Goal: Use online tool/utility: Utilize a website feature to perform a specific function

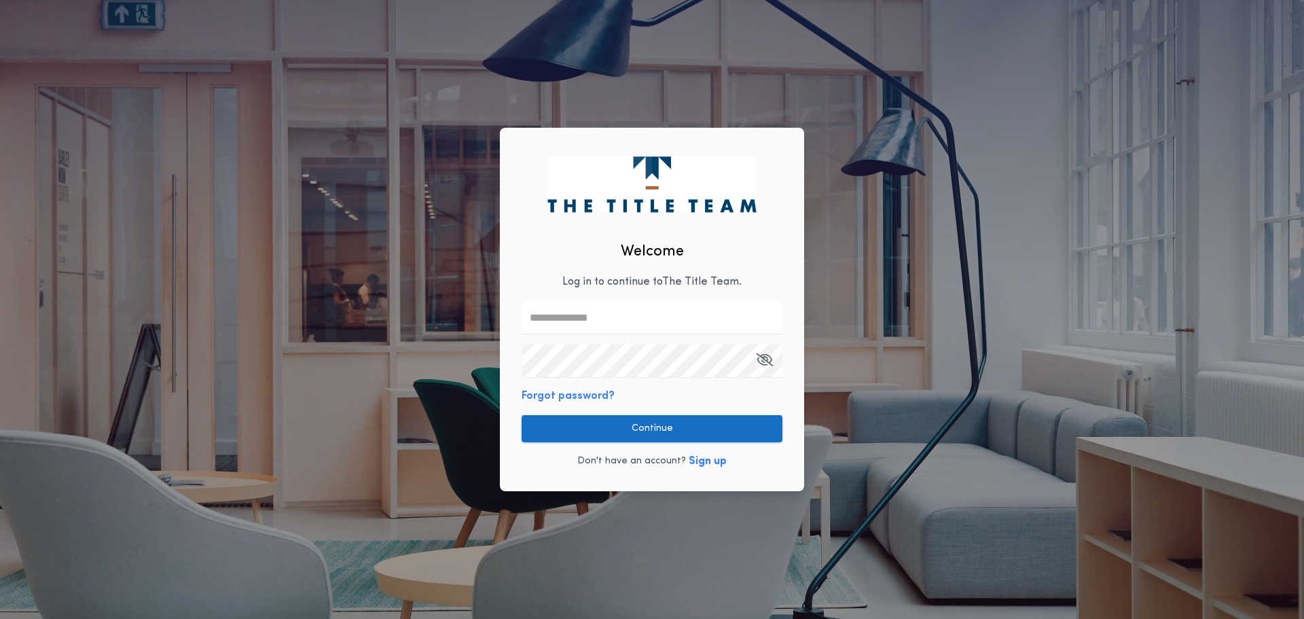
type input "**********"
click at [602, 426] on button "Continue" at bounding box center [652, 428] width 261 height 27
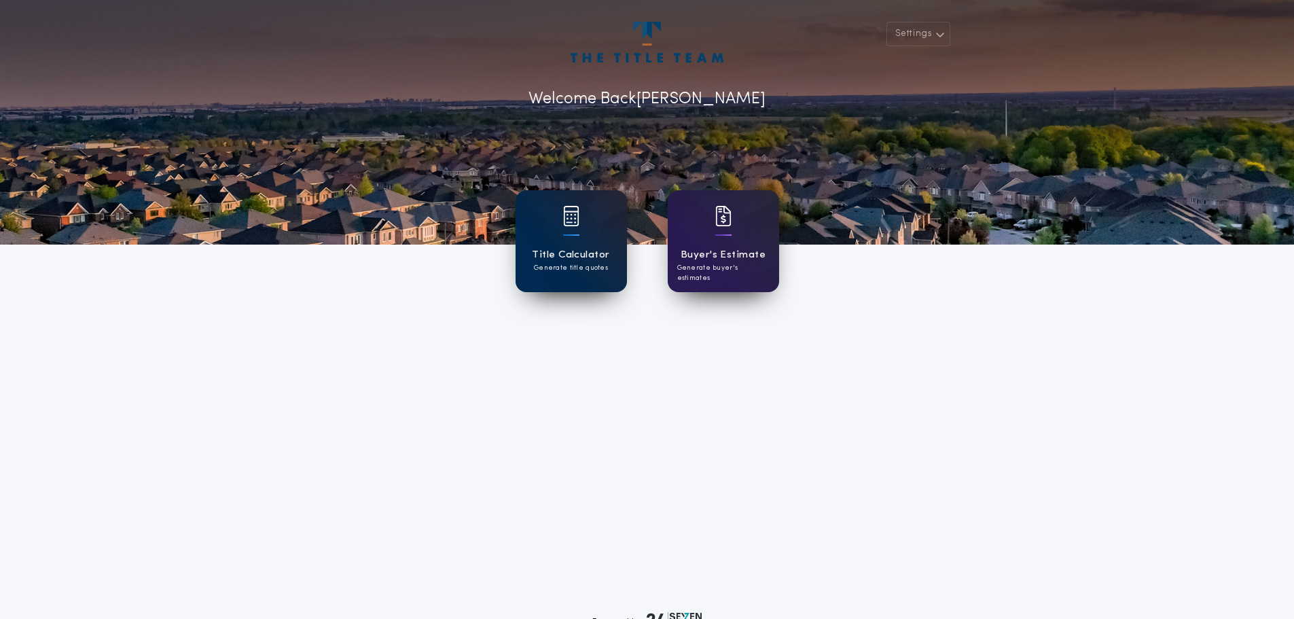
click at [576, 260] on h1 "Title Calculator" at bounding box center [570, 255] width 77 height 16
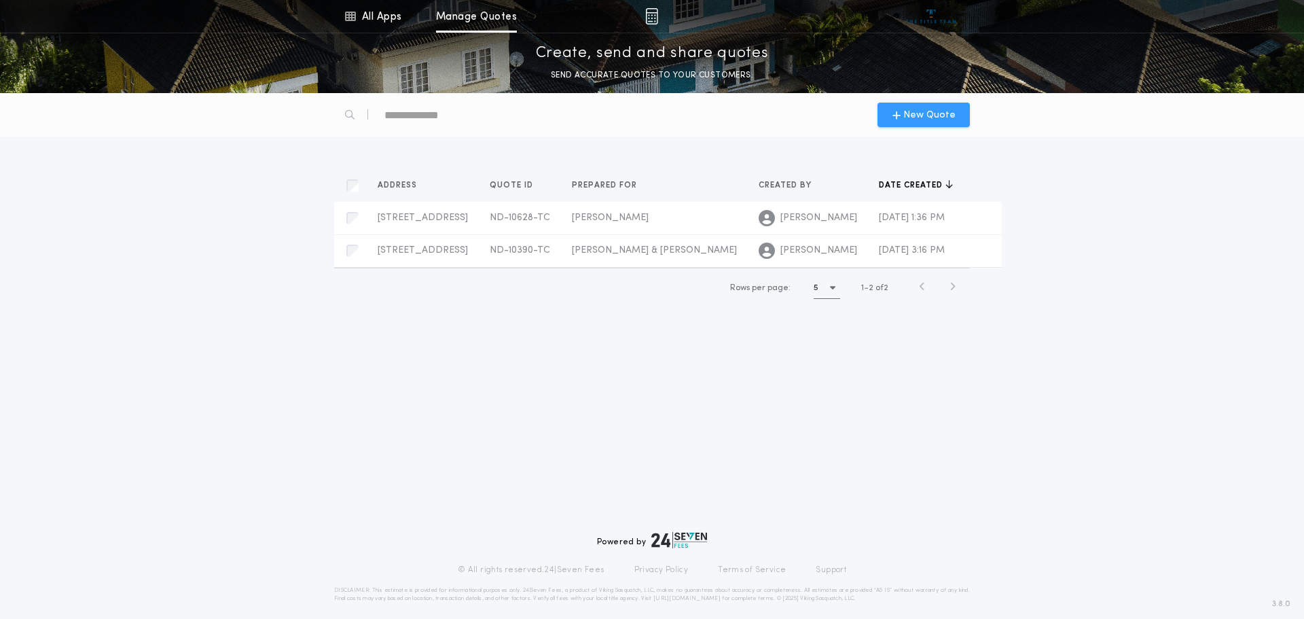
click at [900, 109] on icon "button" at bounding box center [897, 114] width 8 height 11
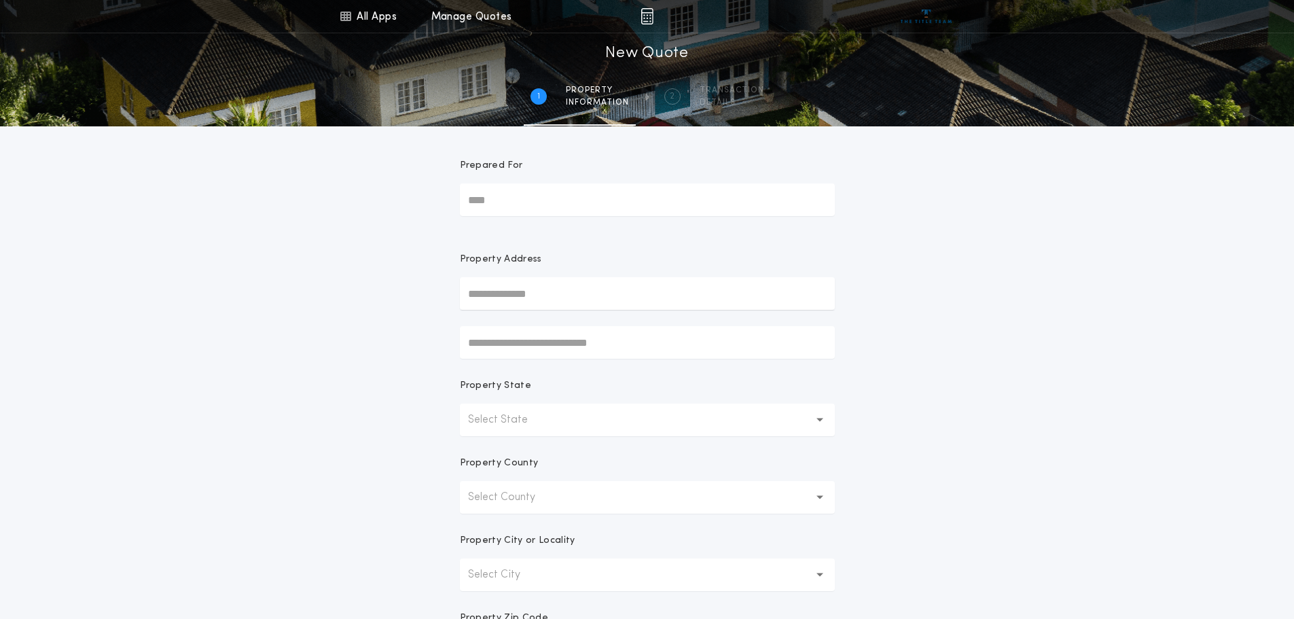
click at [501, 196] on input "Prepared For" at bounding box center [647, 199] width 375 height 33
type input "**********"
click at [528, 292] on input "text" at bounding box center [647, 293] width 375 height 33
type input "**********"
click at [554, 417] on button "Select State" at bounding box center [647, 420] width 375 height 33
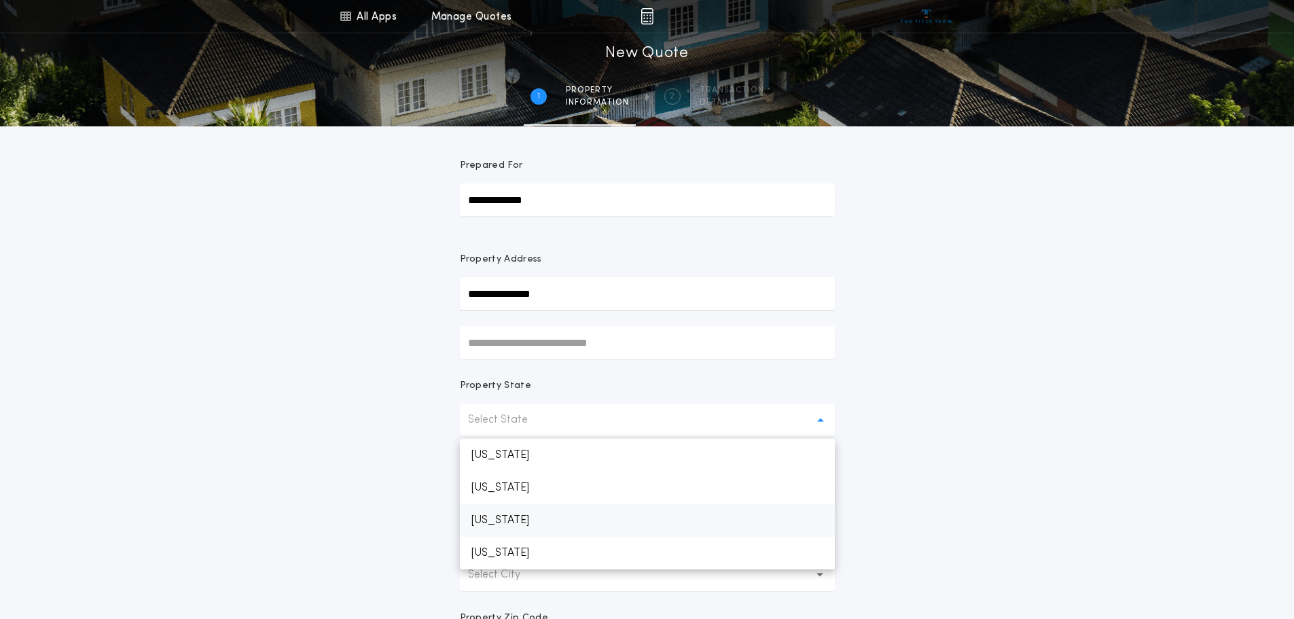
click at [524, 522] on p "[US_STATE]" at bounding box center [647, 520] width 375 height 33
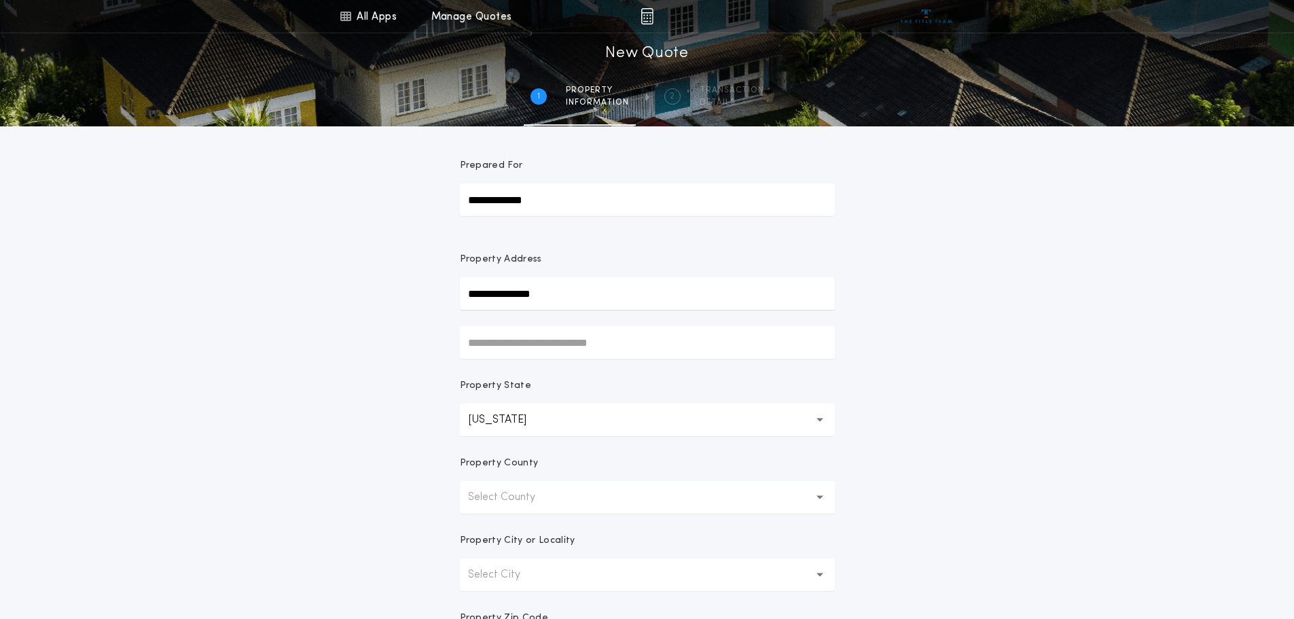
click at [546, 498] on p "Select County" at bounding box center [512, 497] width 89 height 16
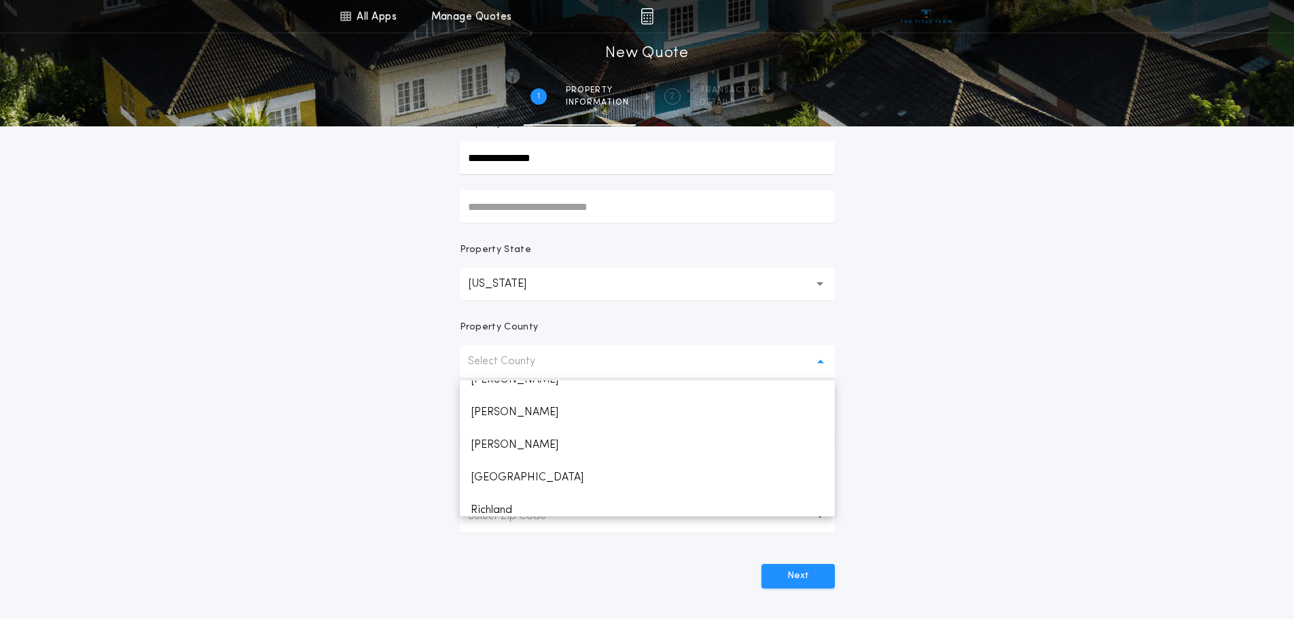
scroll to position [1133, 0]
click at [517, 469] on p "[GEOGRAPHIC_DATA]" at bounding box center [647, 470] width 375 height 33
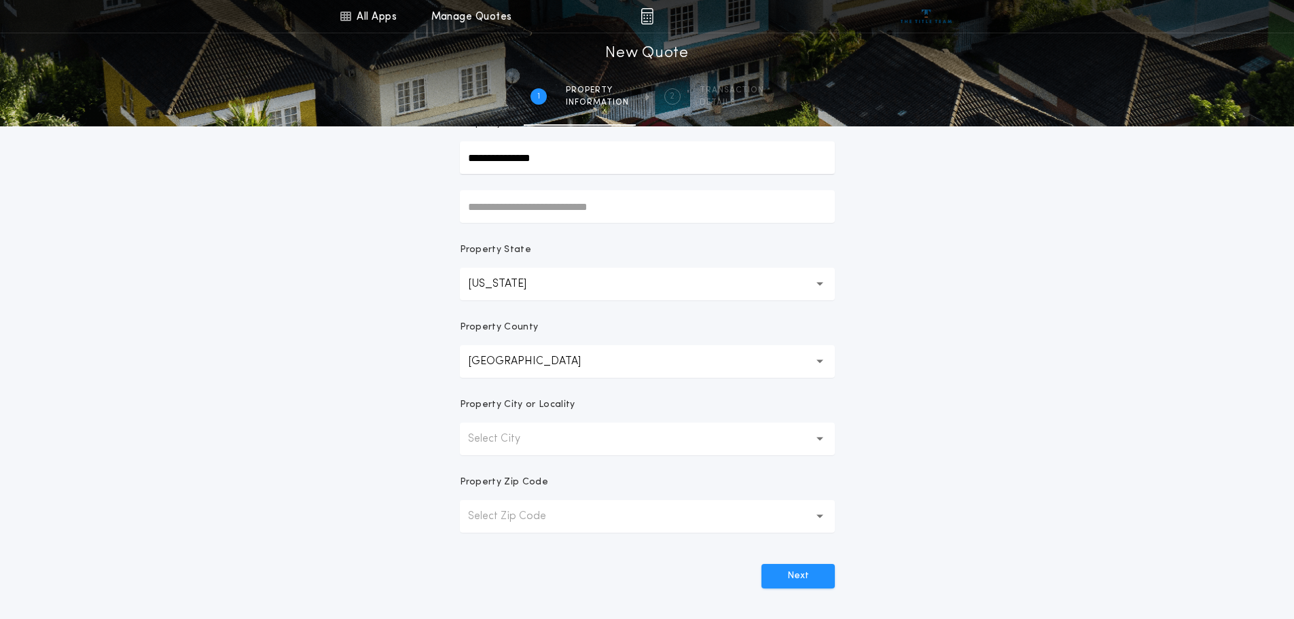
click at [594, 443] on button "Select City" at bounding box center [647, 439] width 375 height 33
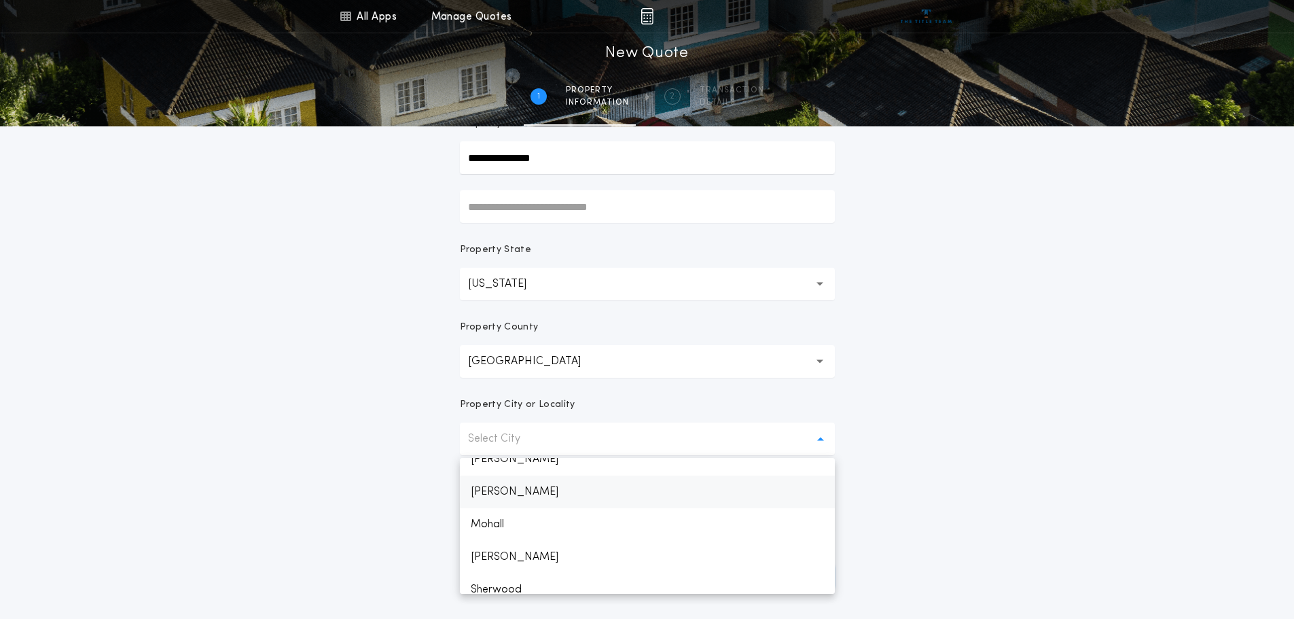
scroll to position [136, 0]
click at [542, 571] on p "Sherwood" at bounding box center [647, 566] width 375 height 33
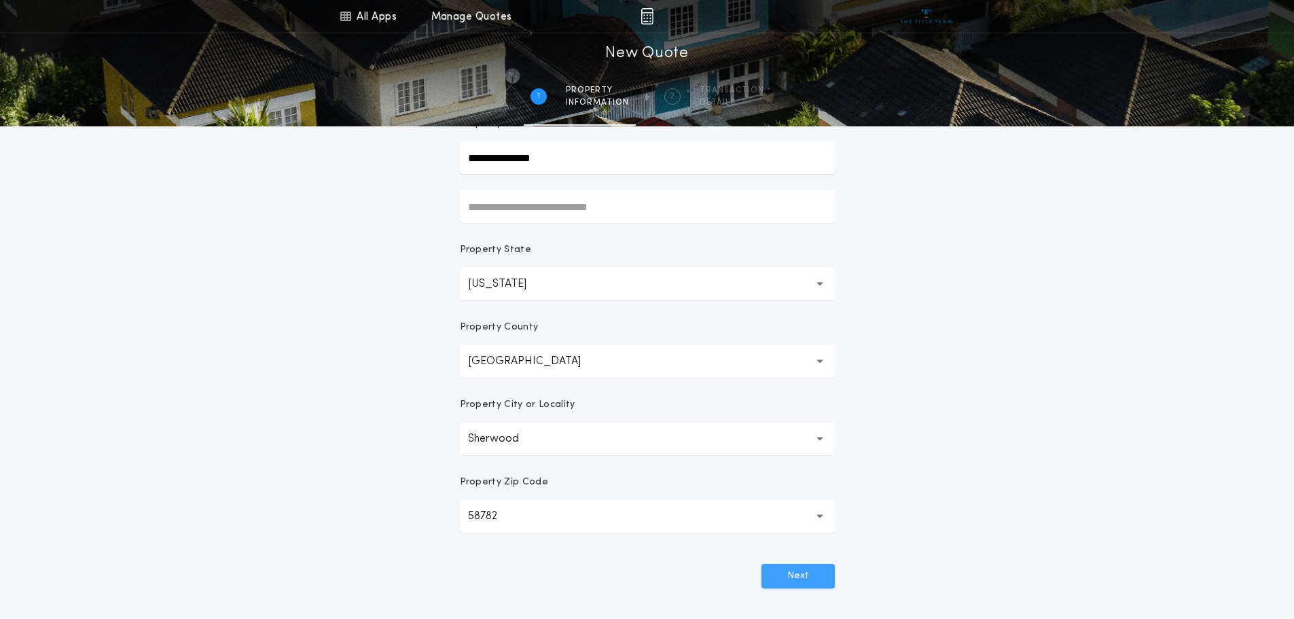
click at [802, 575] on button "Next" at bounding box center [798, 576] width 73 height 24
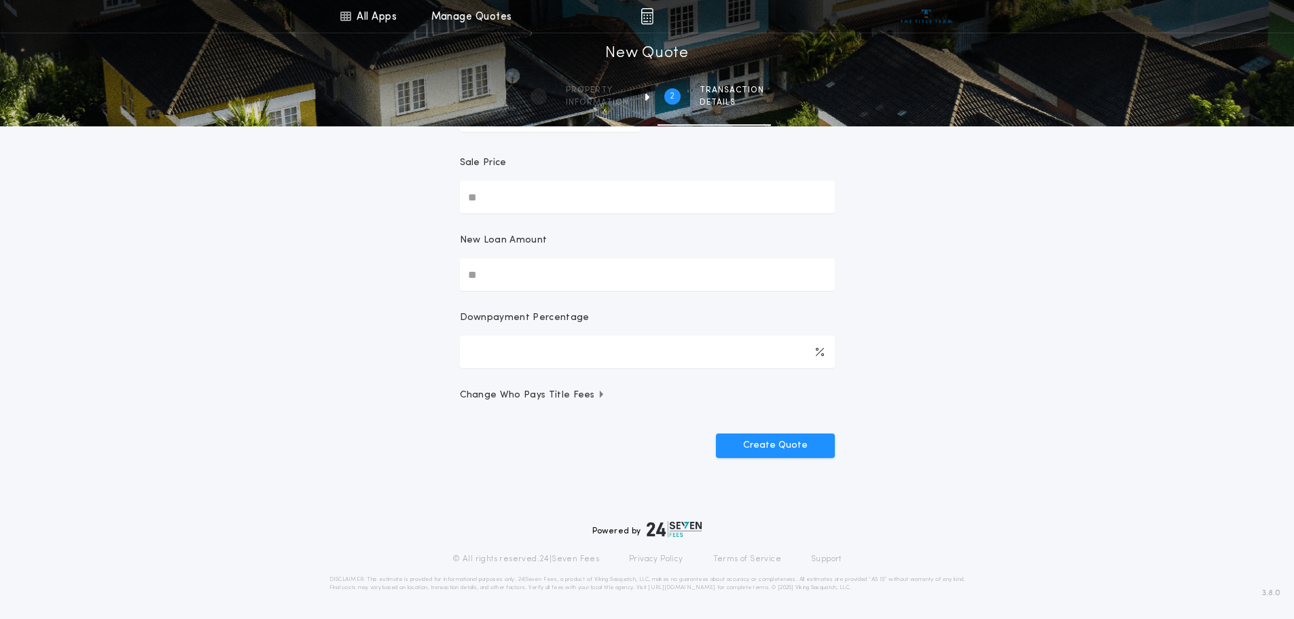
click at [493, 192] on input "Sale Price" at bounding box center [647, 197] width 375 height 33
type input "*******"
click at [560, 265] on input "New Loan Amount" at bounding box center [647, 274] width 375 height 33
type input "*******"
type input "****"
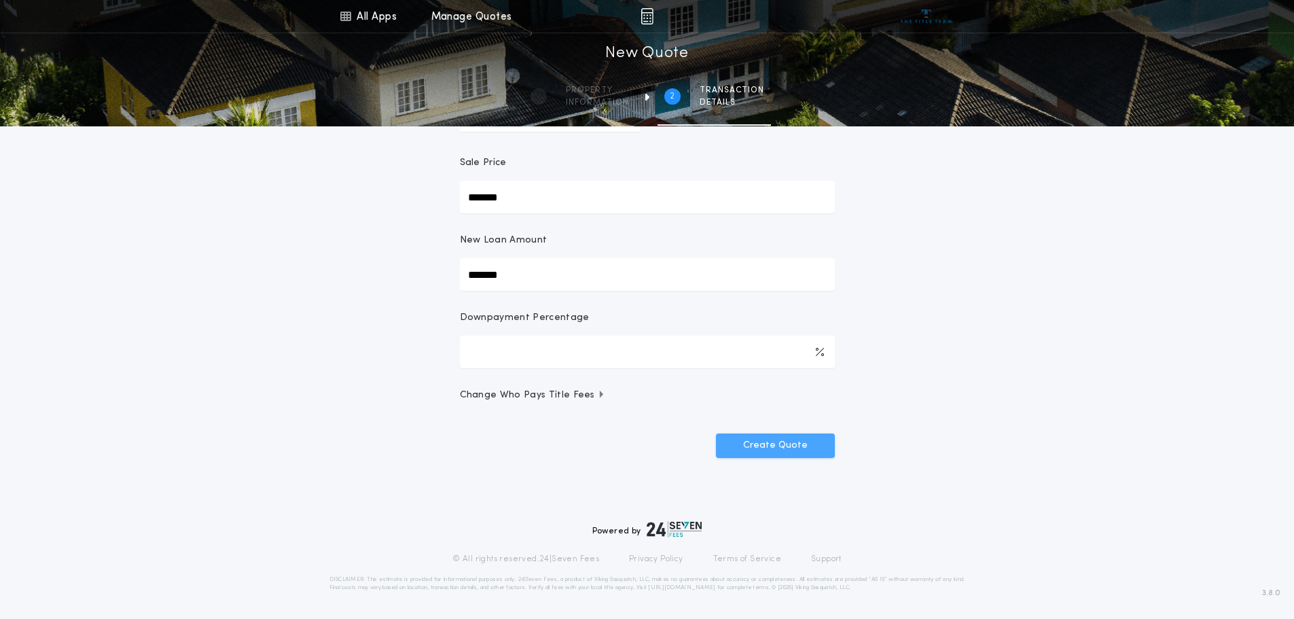
click at [777, 445] on button "Create Quote" at bounding box center [775, 445] width 119 height 24
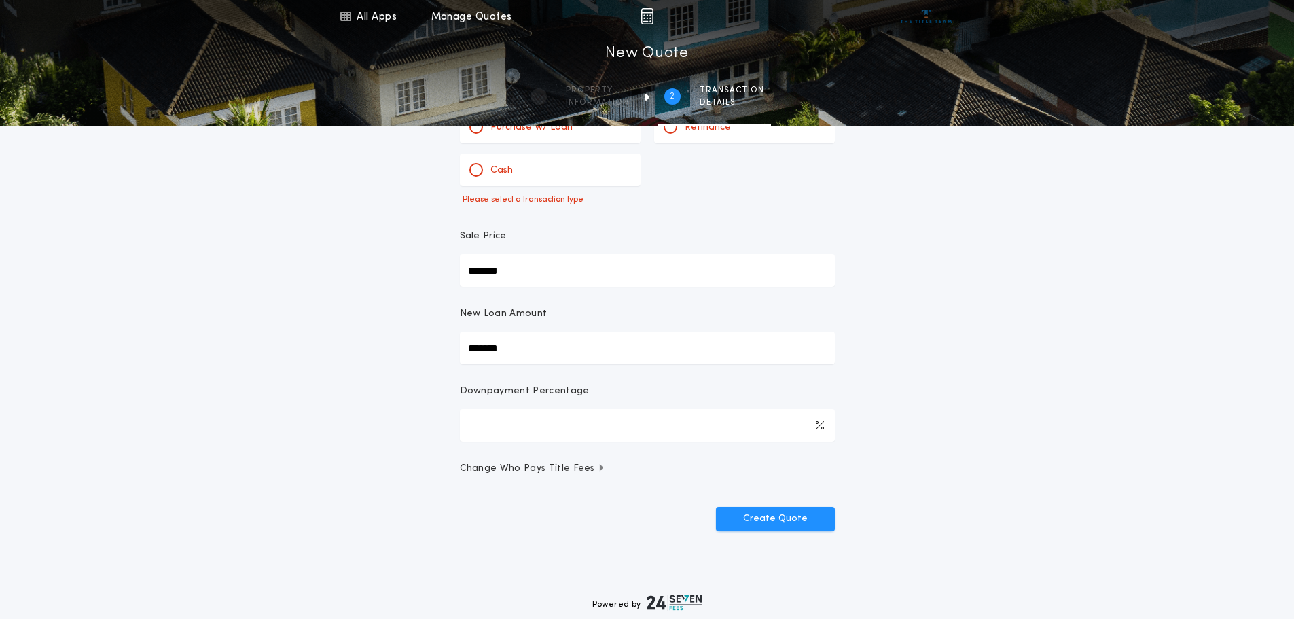
scroll to position [0, 0]
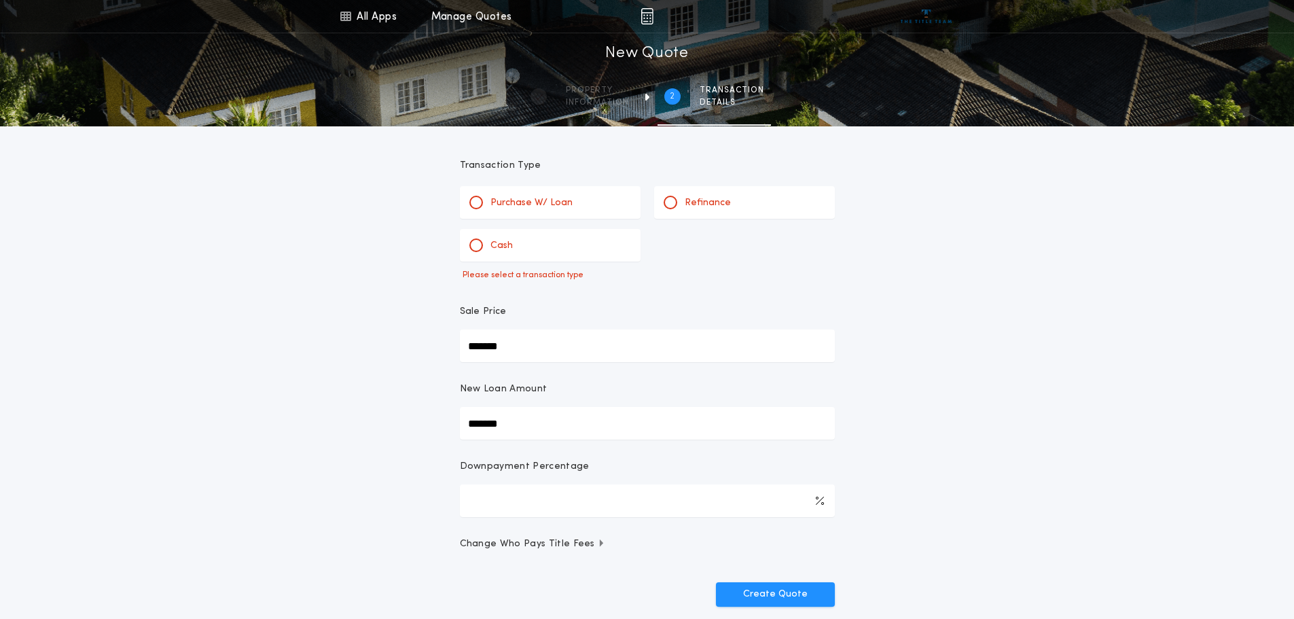
drag, startPoint x: 473, startPoint y: 200, endPoint x: 620, endPoint y: 306, distance: 182.0
click at [474, 200] on div at bounding box center [476, 202] width 7 height 7
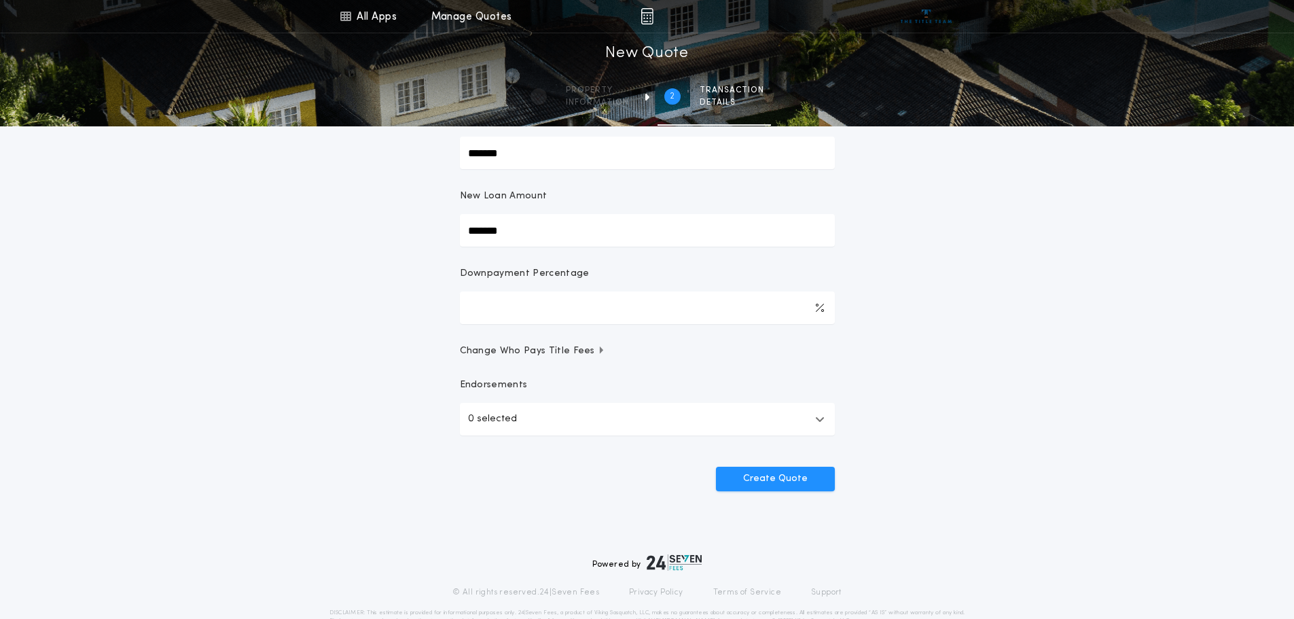
scroll to position [204, 0]
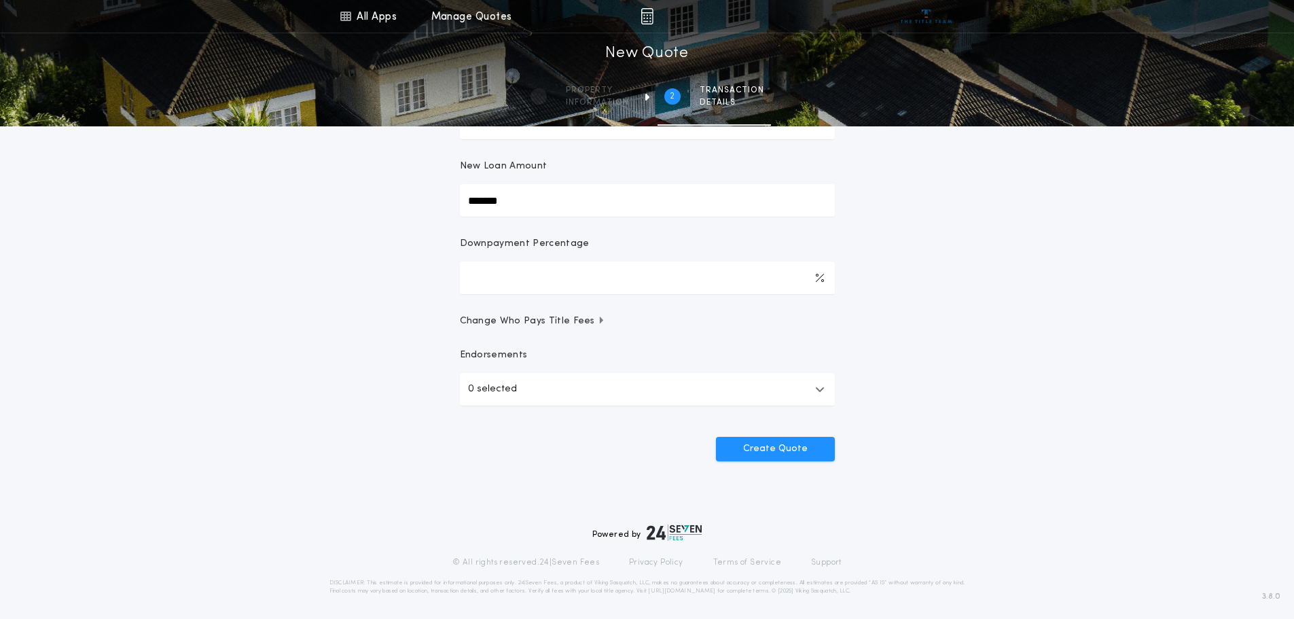
click at [746, 385] on button "0 selected" at bounding box center [647, 389] width 375 height 33
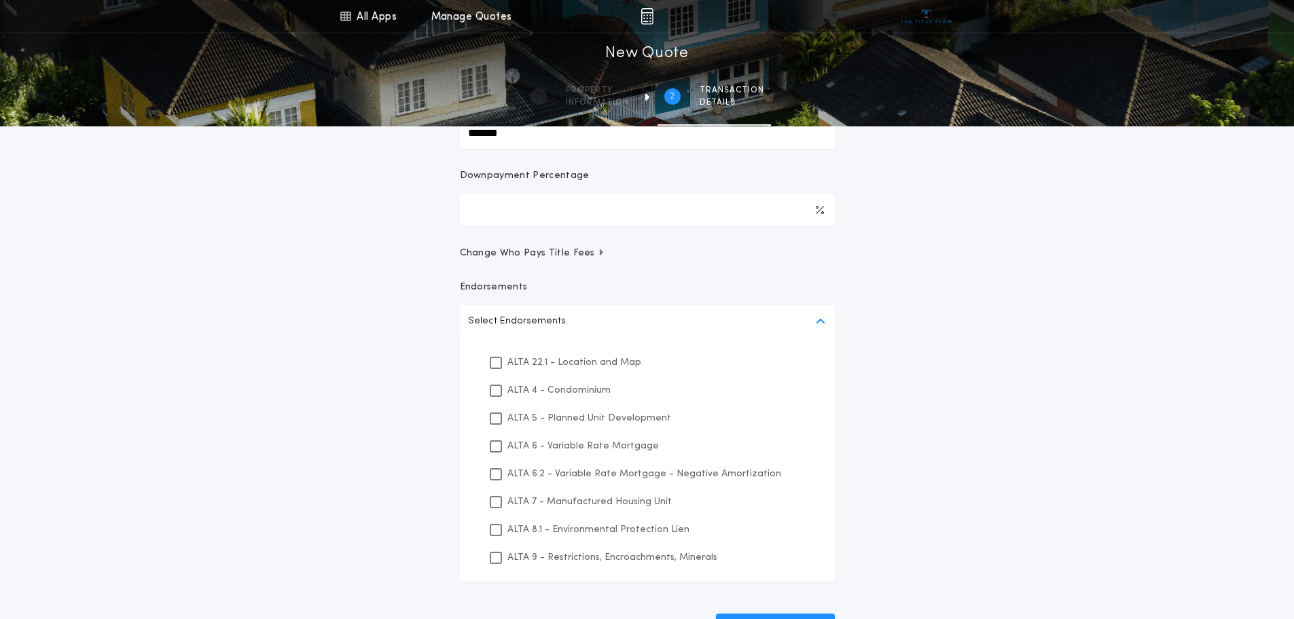
scroll to position [452, 0]
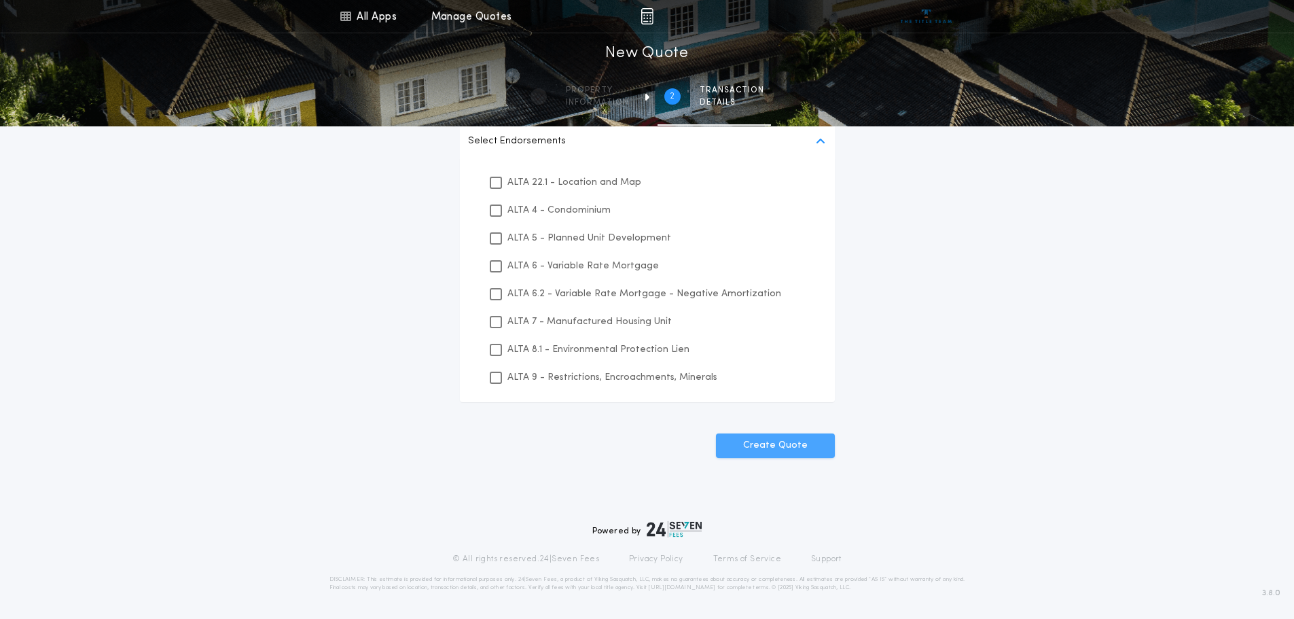
click at [782, 445] on button "Create Quote" at bounding box center [775, 445] width 119 height 24
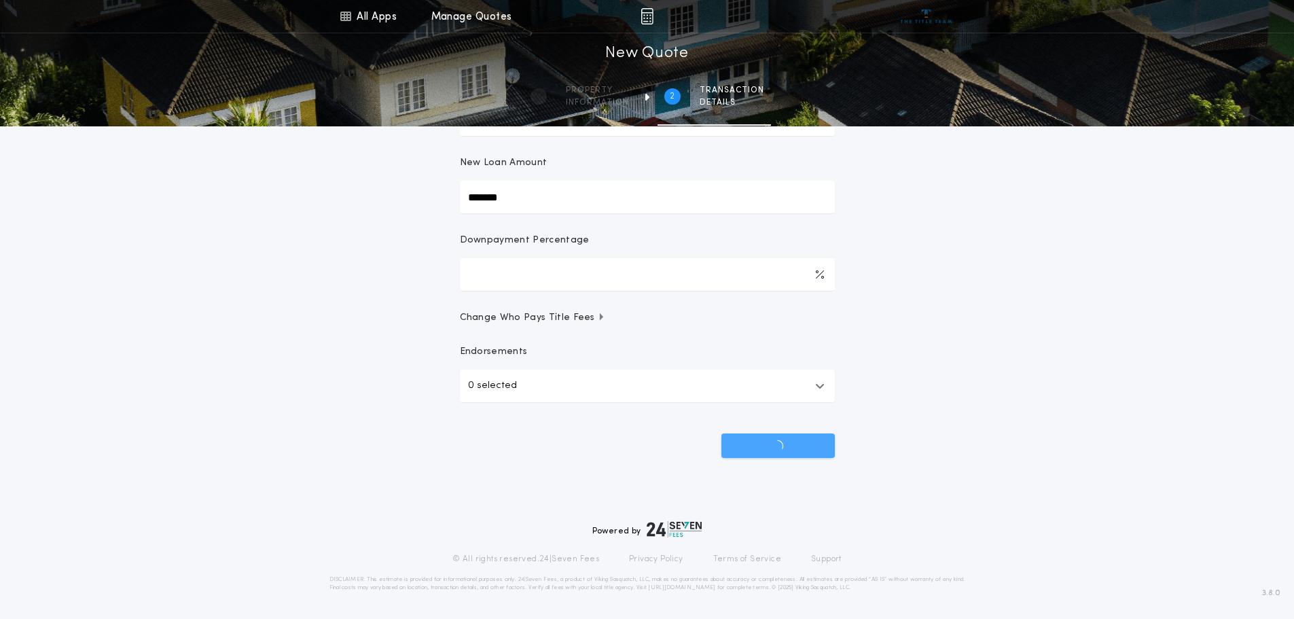
scroll to position [207, 0]
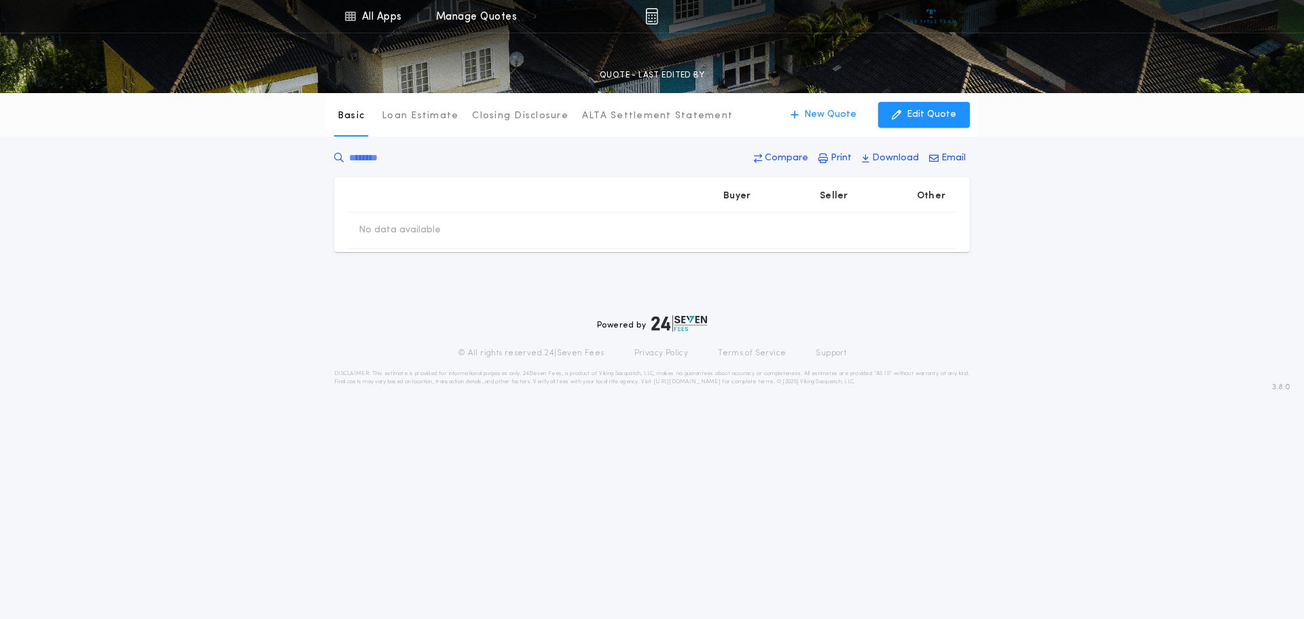
type input "*******"
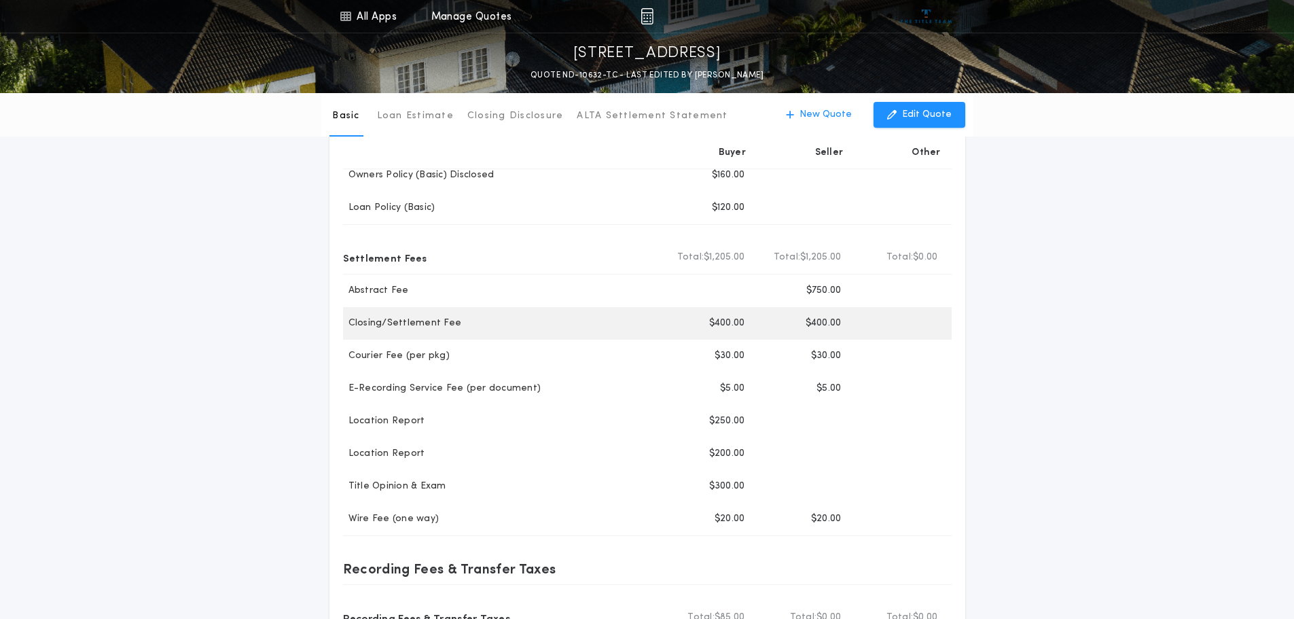
scroll to position [68, 0]
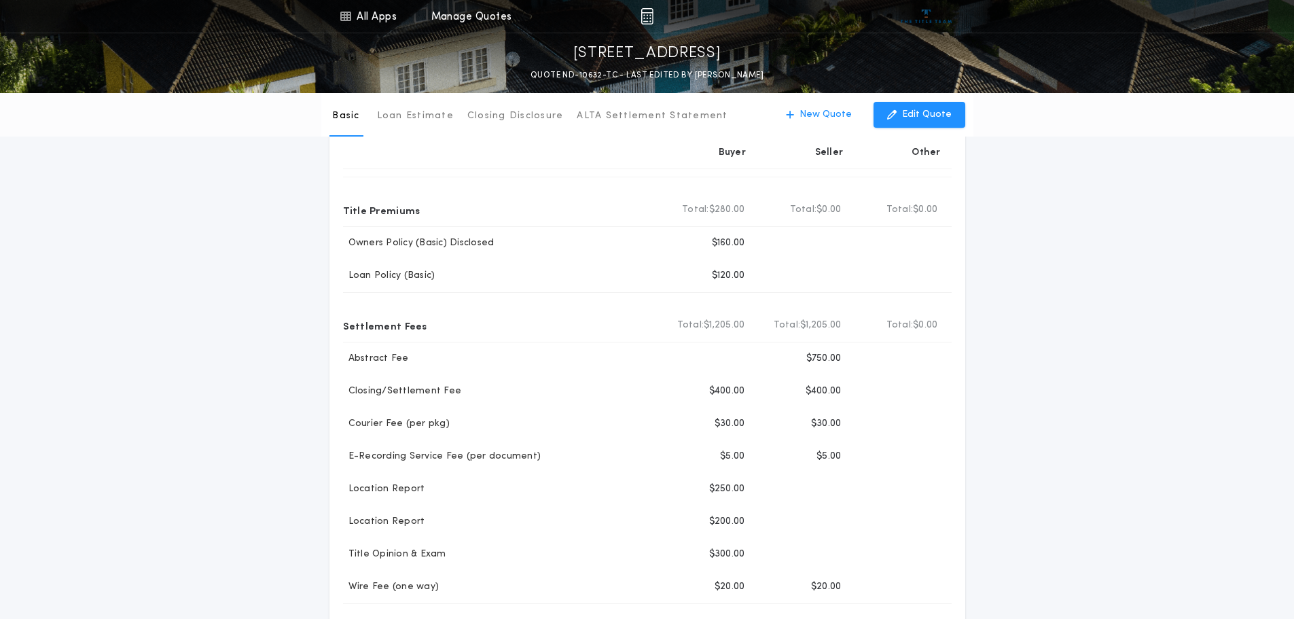
click at [1144, 369] on div "Basic Loan Estimate Closing Disclosure ALTA Settlement Statement Basic New Quot…" at bounding box center [647, 472] width 1294 height 894
click at [1183, 512] on div "Basic Loan Estimate Closing Disclosure ALTA Settlement Statement Basic New Quot…" at bounding box center [647, 472] width 1294 height 894
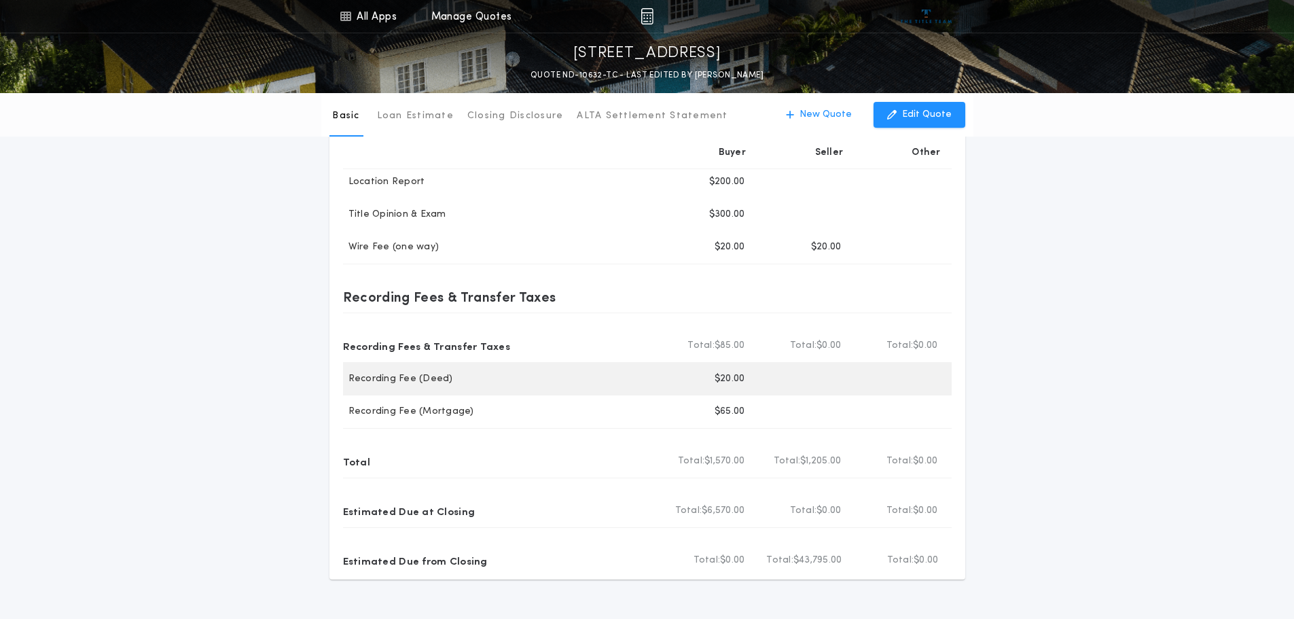
scroll to position [476, 0]
